Goal: Task Accomplishment & Management: Complete application form

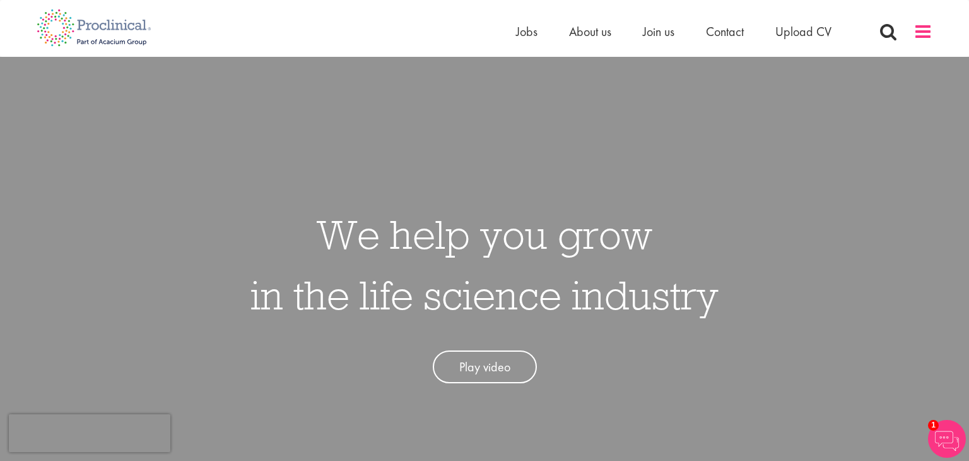
click at [918, 33] on span at bounding box center [922, 31] width 19 height 19
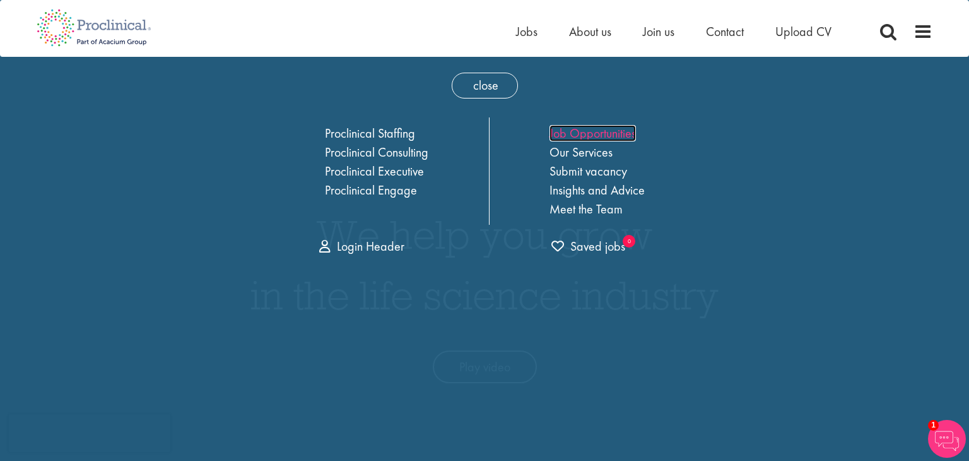
click at [599, 137] on link "Job Opportunities" at bounding box center [592, 133] width 86 height 16
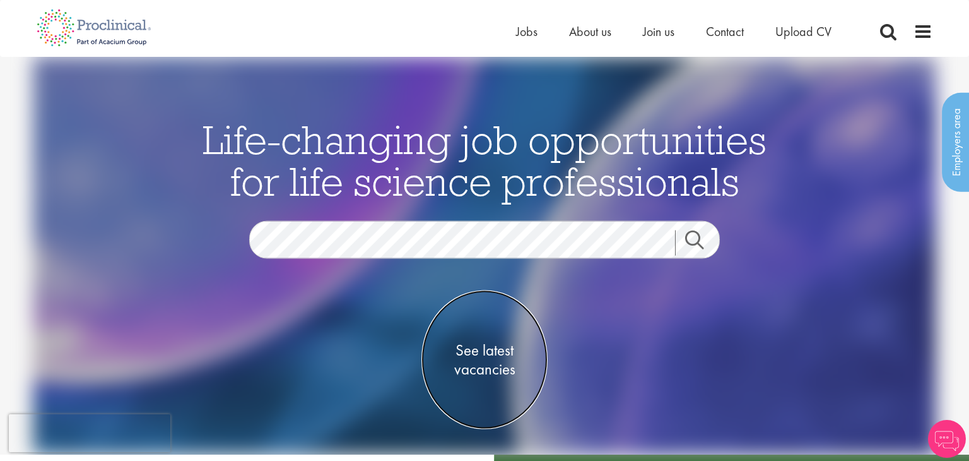
click at [476, 356] on span "See latest vacancies" at bounding box center [484, 359] width 126 height 38
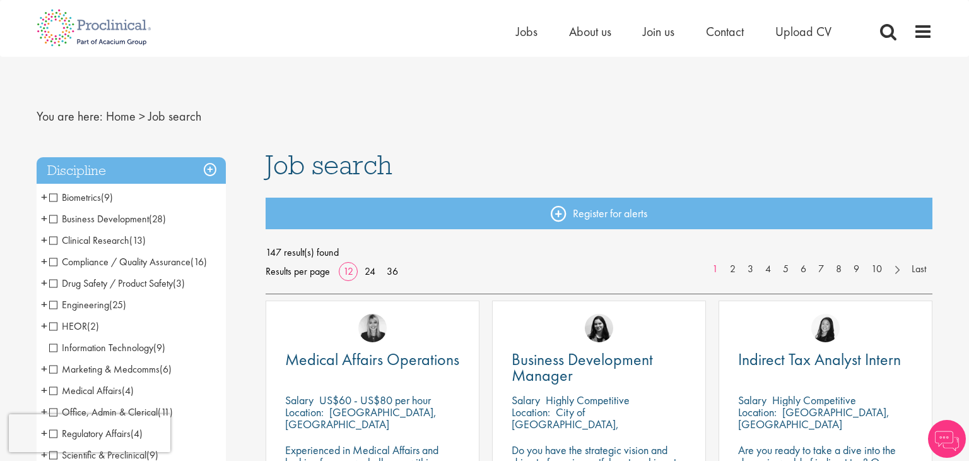
click at [52, 223] on span "Business Development" at bounding box center [99, 218] width 100 height 13
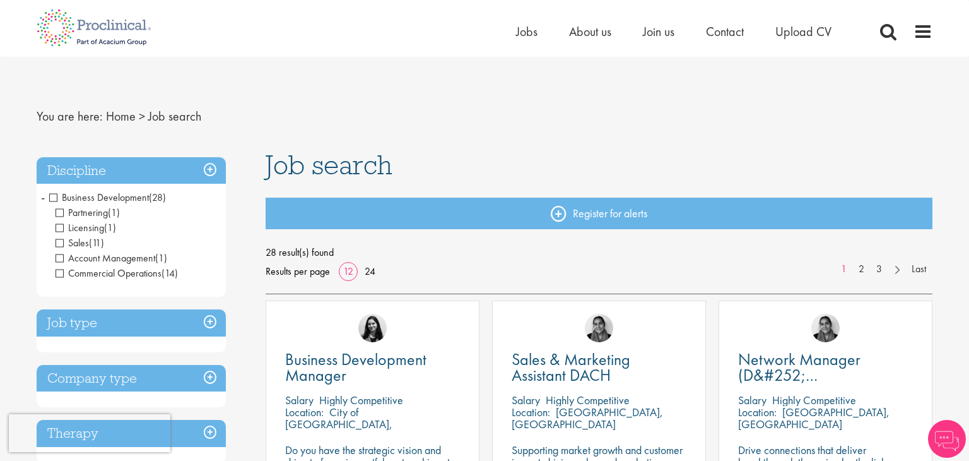
click at [59, 228] on span "Licensing" at bounding box center [80, 227] width 49 height 13
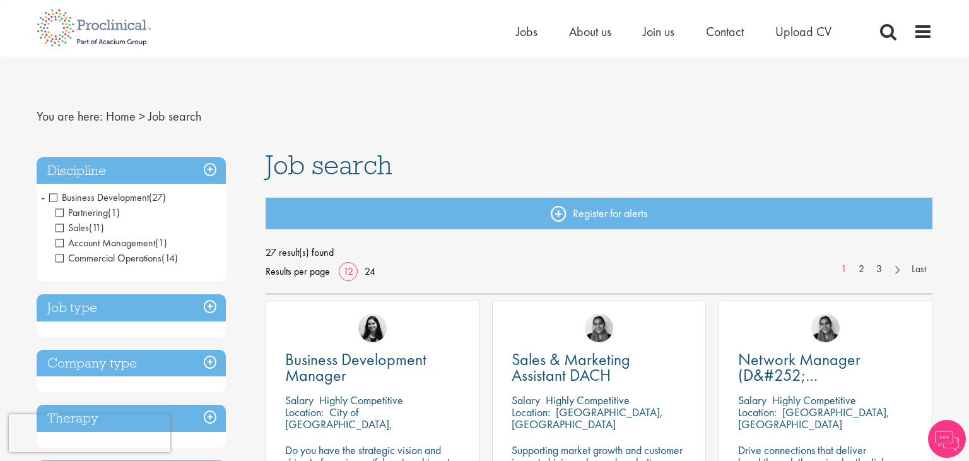
click at [63, 261] on span "Commercial Operations" at bounding box center [109, 257] width 106 height 13
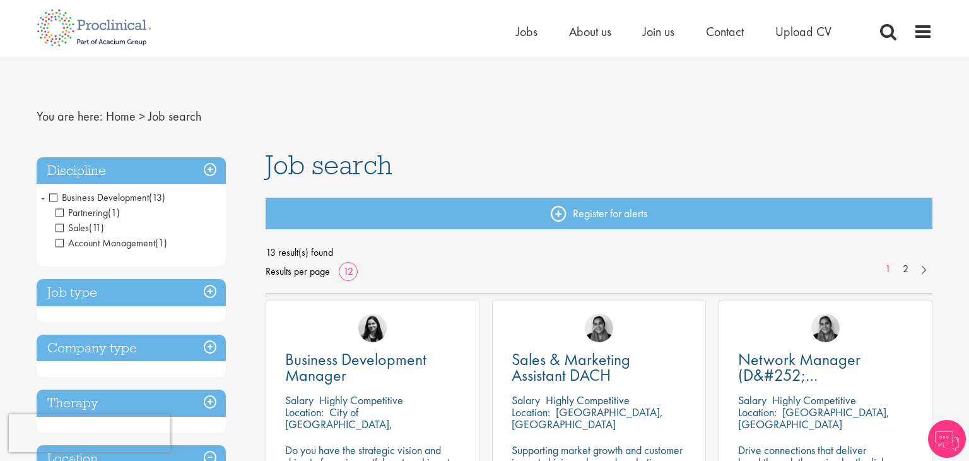
click at [210, 167] on h3 "Discipline" at bounding box center [131, 170] width 189 height 27
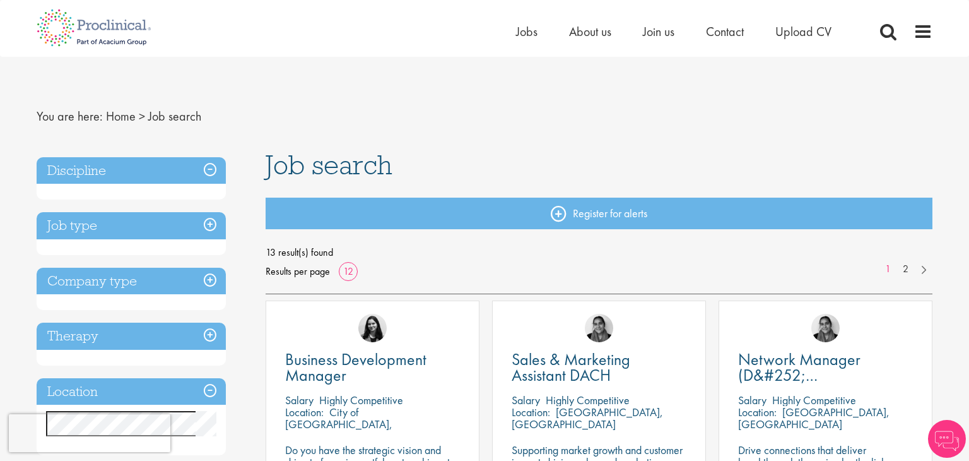
click at [213, 169] on h3 "Discipline" at bounding box center [131, 170] width 189 height 27
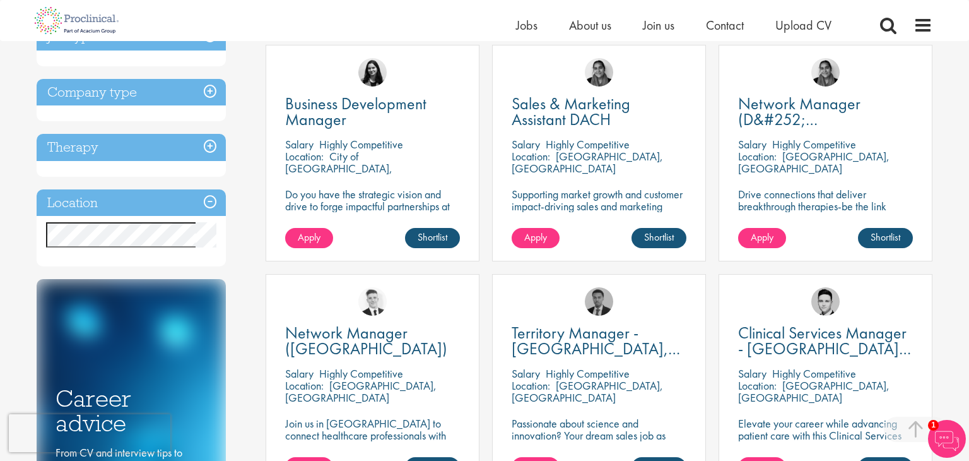
scroll to position [239, 0]
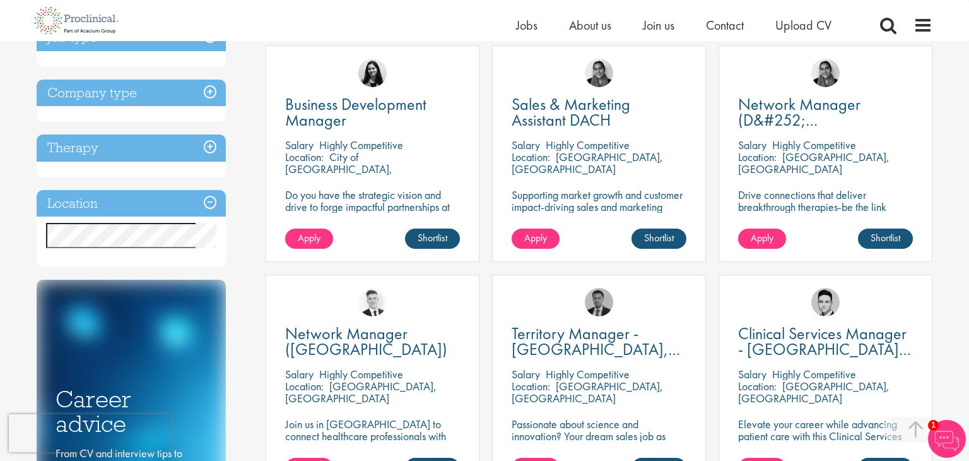
click at [213, 202] on h3 "Location" at bounding box center [131, 203] width 189 height 27
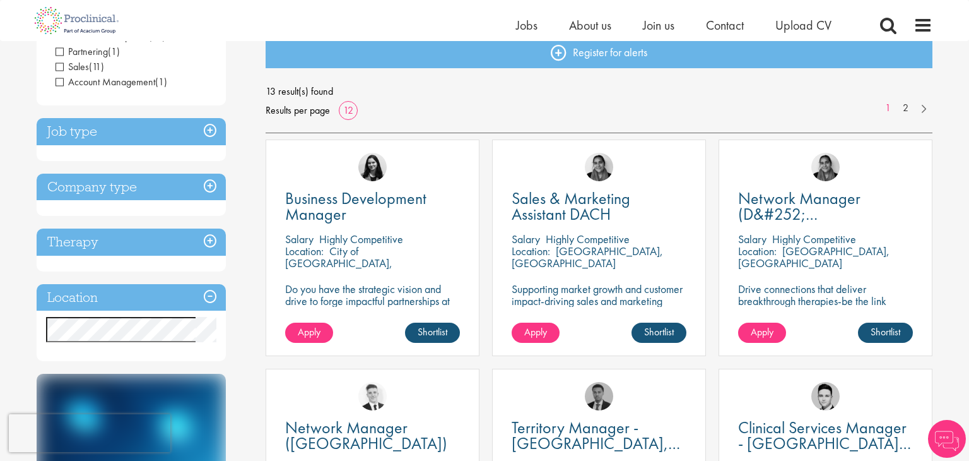
scroll to position [173, 0]
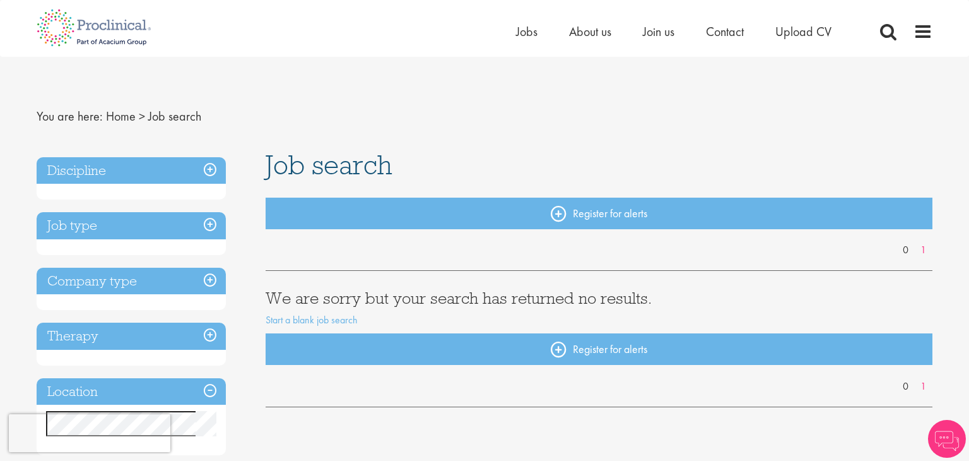
click at [213, 168] on h3 "Discipline" at bounding box center [131, 170] width 189 height 27
click at [209, 172] on h3 "Discipline" at bounding box center [131, 170] width 189 height 27
click at [212, 167] on h3 "Discipline" at bounding box center [131, 170] width 189 height 27
click at [120, 190] on div "Discipline" at bounding box center [131, 178] width 189 height 43
click at [93, 165] on h3 "Discipline" at bounding box center [131, 170] width 189 height 27
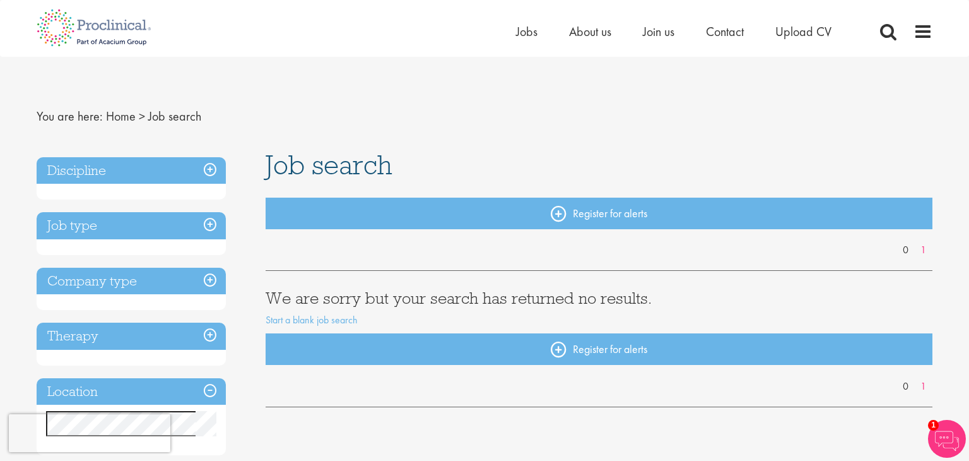
click at [91, 167] on h3 "Discipline" at bounding box center [131, 170] width 189 height 27
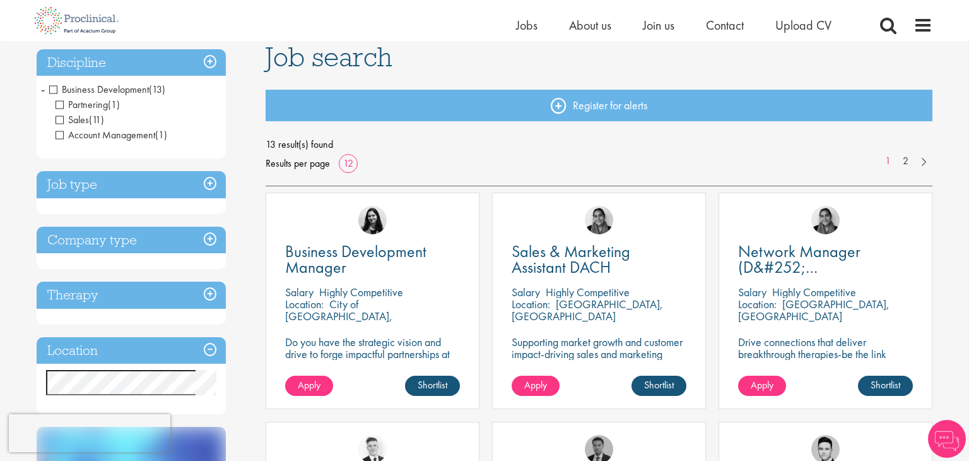
scroll to position [69, 0]
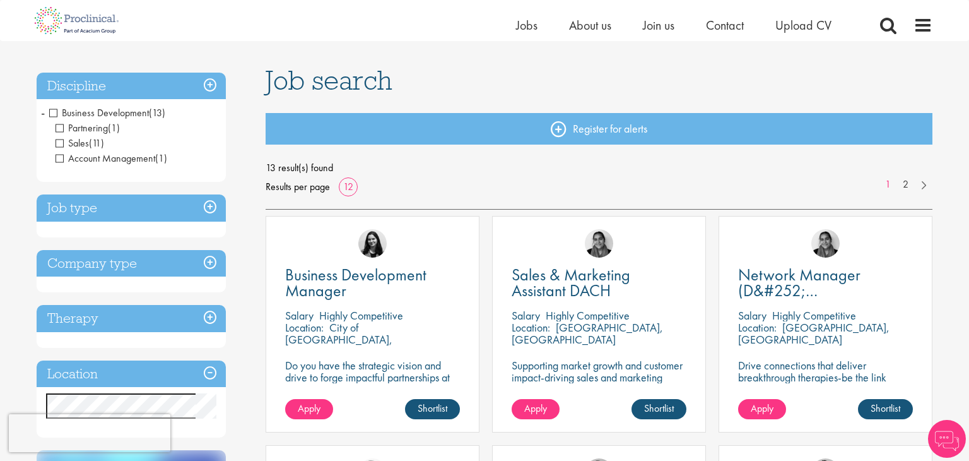
click at [213, 85] on h3 "Discipline" at bounding box center [131, 86] width 189 height 27
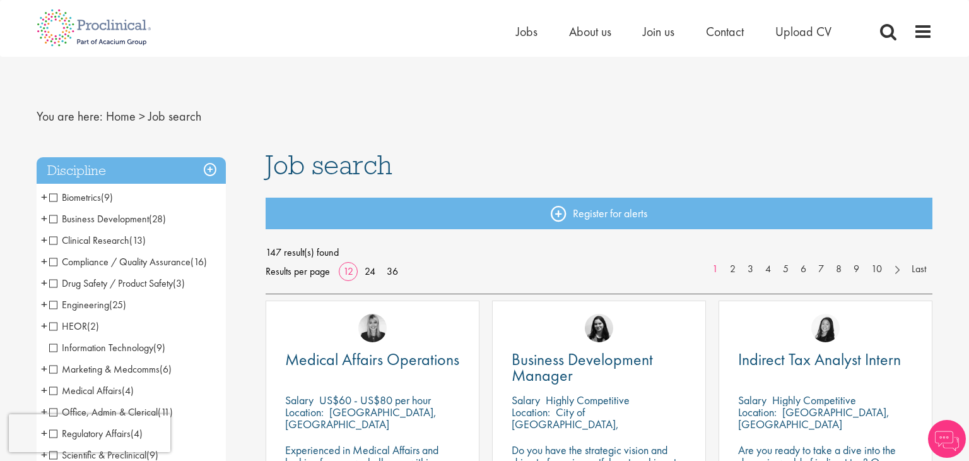
click at [53, 241] on span "Clinical Research" at bounding box center [89, 239] width 80 height 13
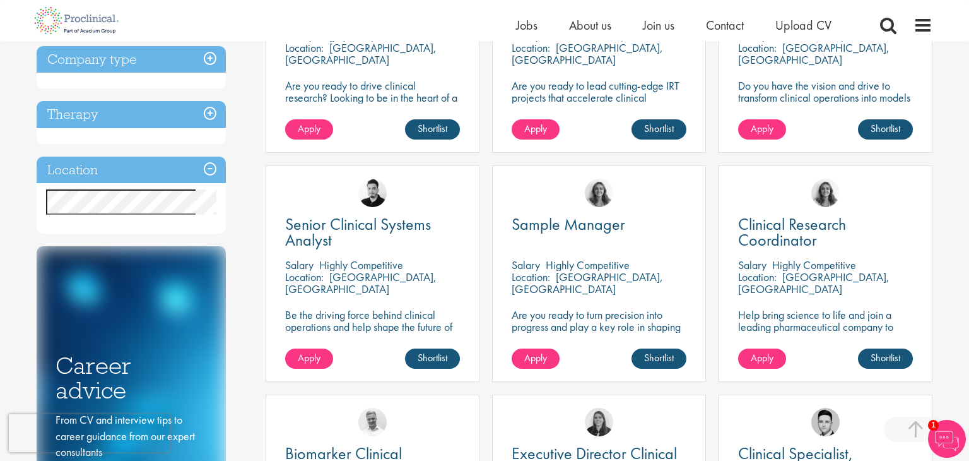
scroll to position [216, 0]
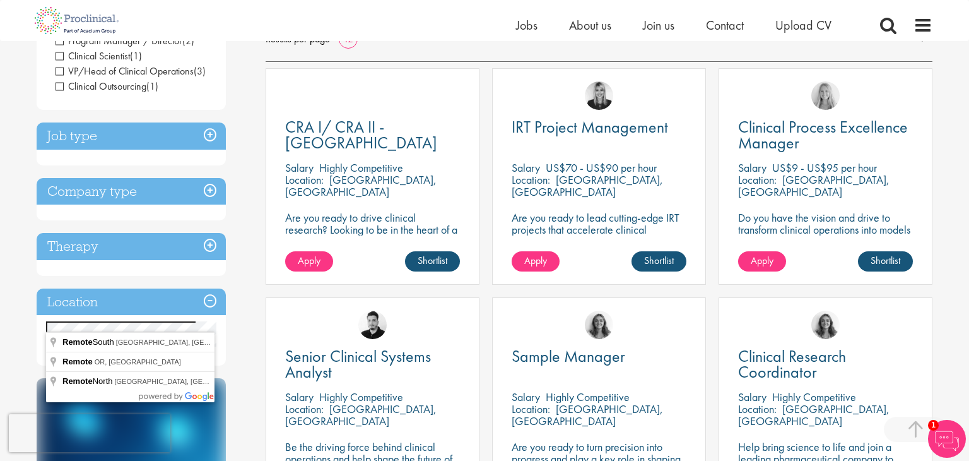
click at [247, 313] on div "Discipline Clinical Research (13) - + Clinical Research Associate (CRA) (2) Pro…" at bounding box center [141, 314] width 229 height 790
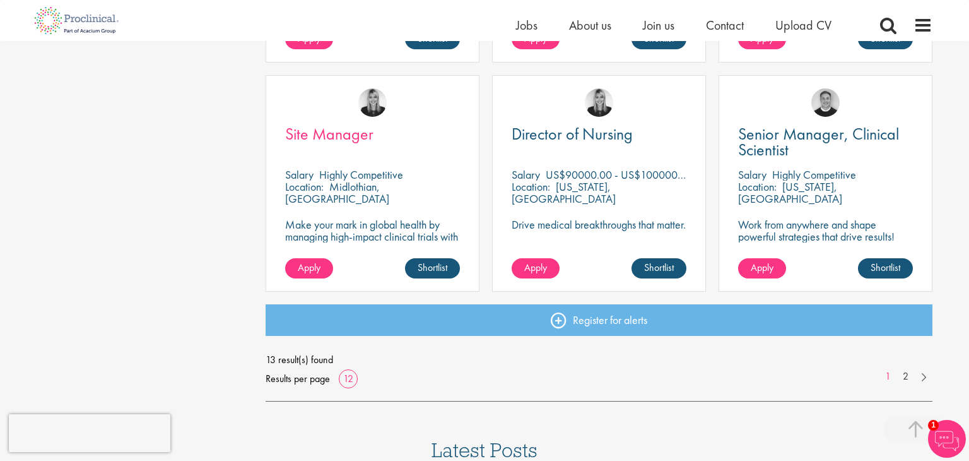
scroll to position [926, 0]
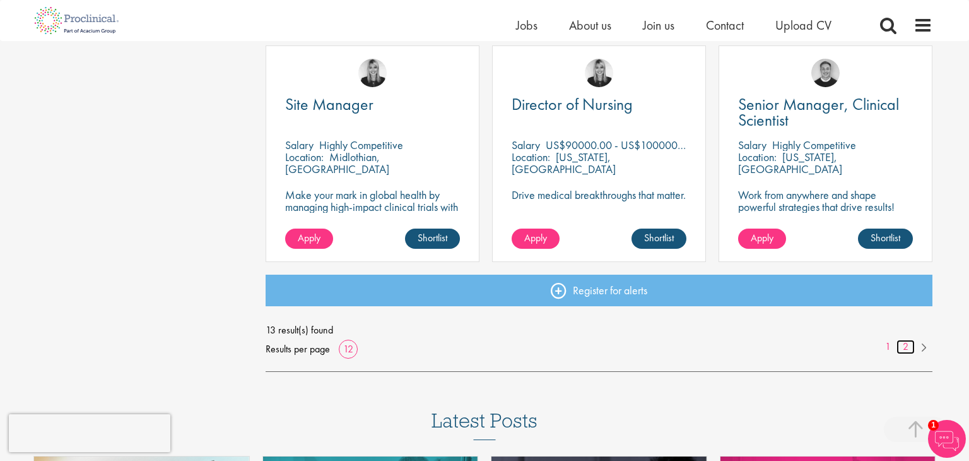
click at [903, 348] on link "2" at bounding box center [905, 346] width 18 height 15
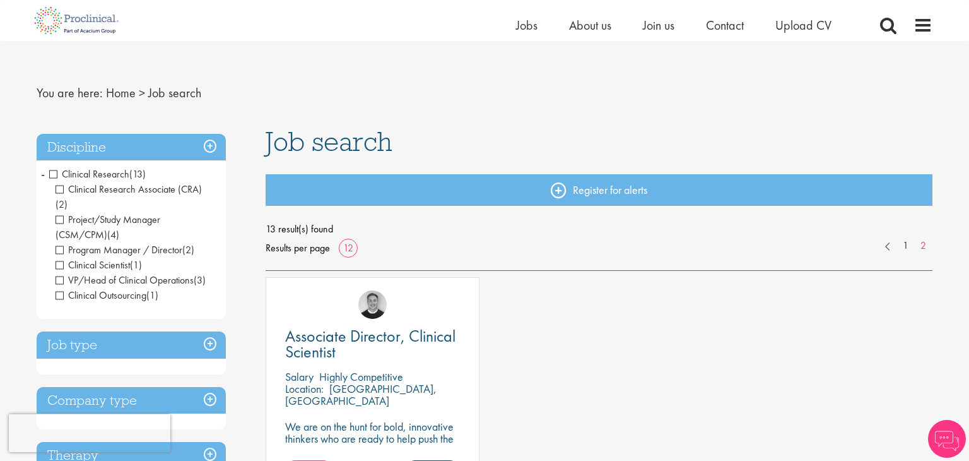
scroll to position [6, 0]
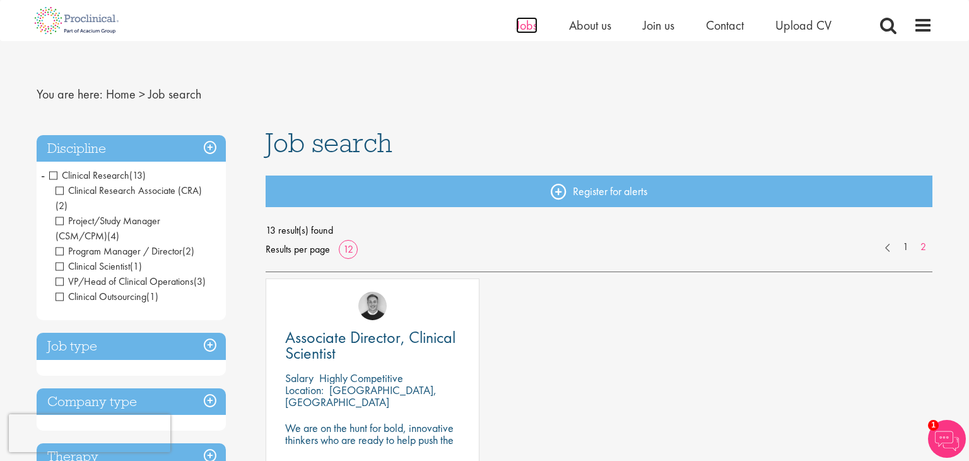
click at [523, 27] on span "Jobs" at bounding box center [526, 25] width 21 height 16
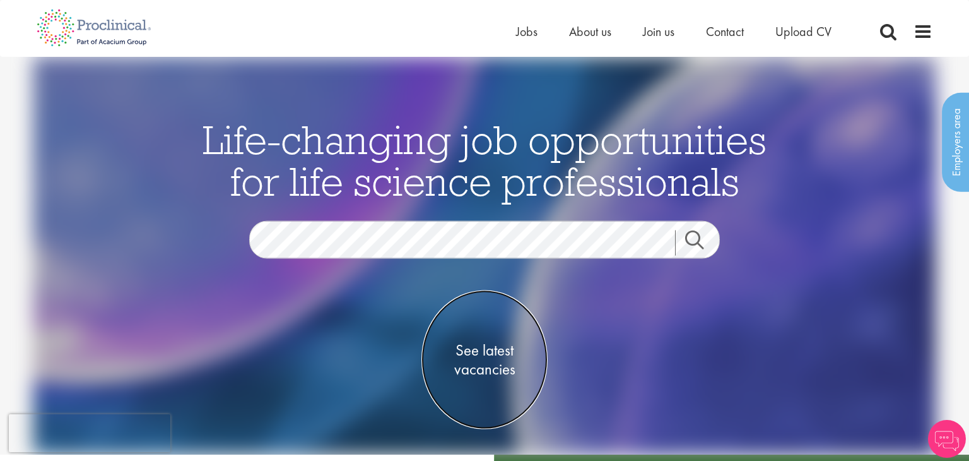
click at [482, 351] on span "See latest vacancies" at bounding box center [484, 359] width 126 height 38
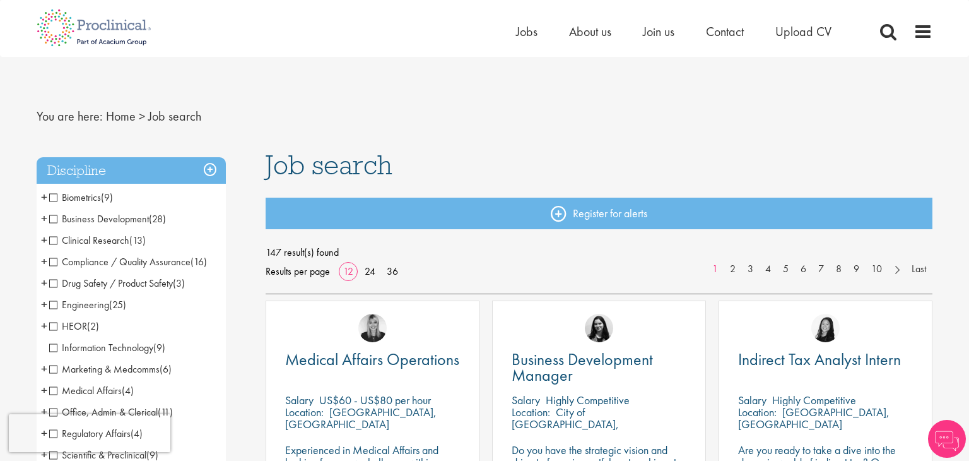
click at [211, 168] on h3 "Discipline" at bounding box center [131, 170] width 189 height 27
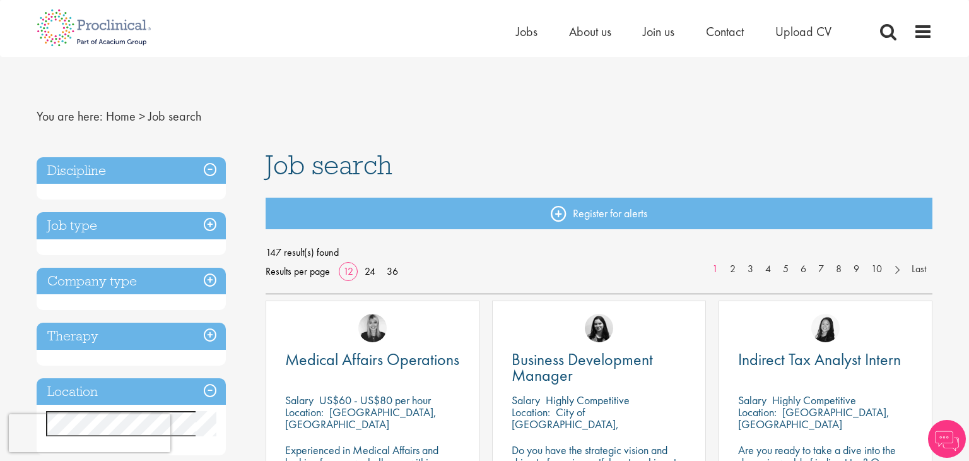
click at [211, 169] on h3 "Discipline" at bounding box center [131, 170] width 189 height 27
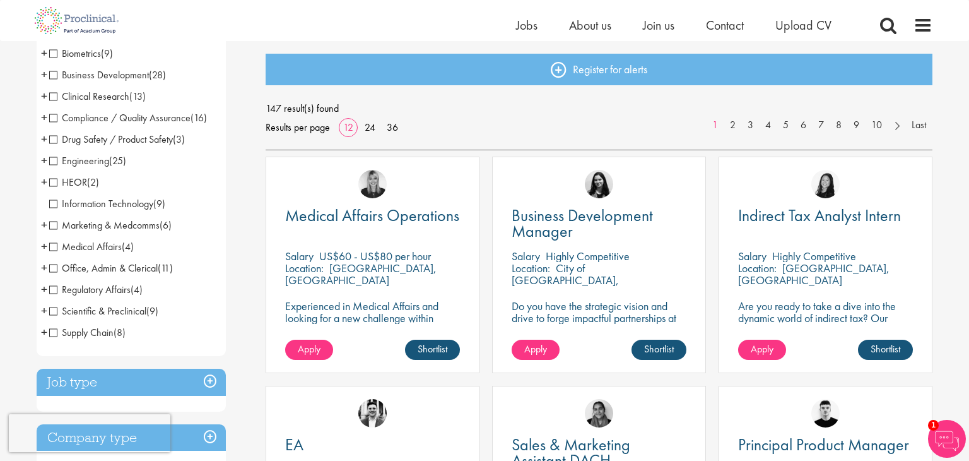
scroll to position [130, 0]
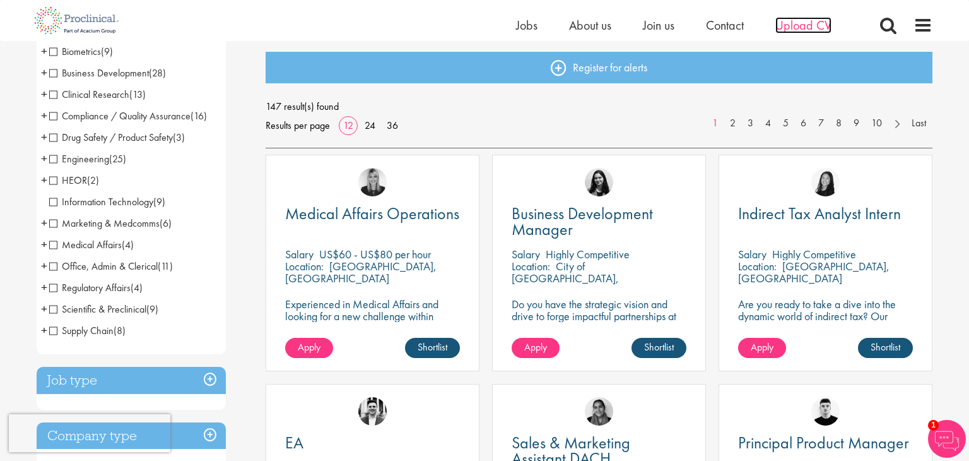
click at [809, 24] on span "Upload CV" at bounding box center [803, 25] width 56 height 16
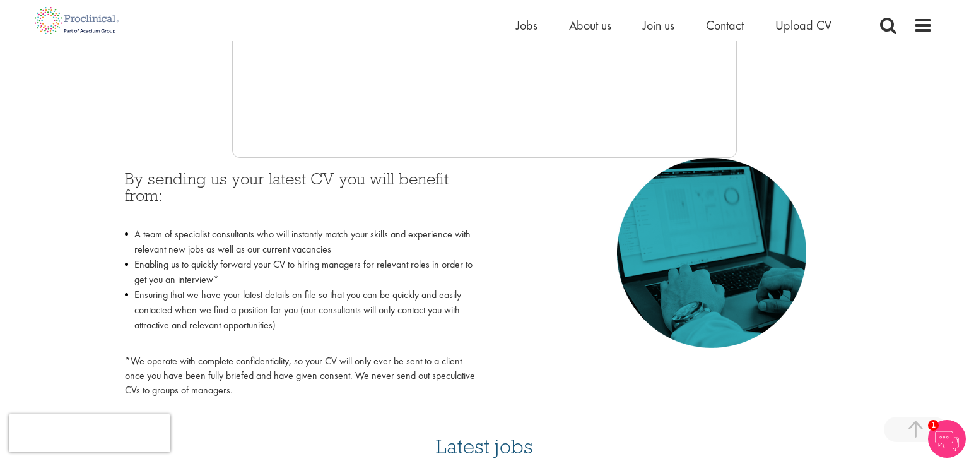
scroll to position [454, 0]
